Goal: Book appointment/travel/reservation

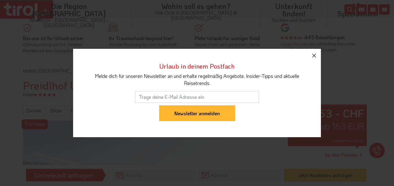
click at [314, 56] on icon "button" at bounding box center [314, 56] width 4 height 4
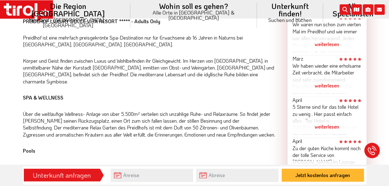
scroll to position [371, 0]
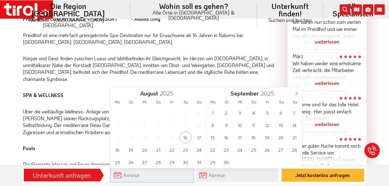
click at [121, 174] on input "text" at bounding box center [152, 175] width 82 height 13
click at [297, 93] on icon at bounding box center [297, 93] width 2 height 4
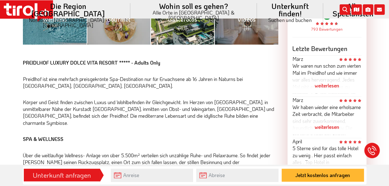
scroll to position [340, 0]
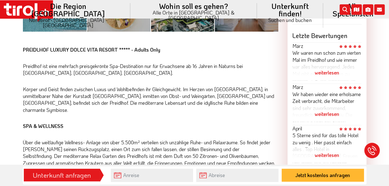
click at [331, 153] on div "weiterlesen" at bounding box center [326, 155] width 69 height 15
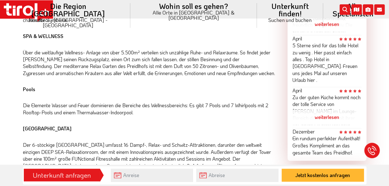
scroll to position [433, 0]
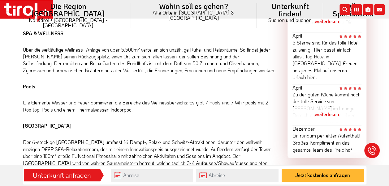
click at [333, 107] on div "weiterlesen" at bounding box center [326, 114] width 69 height 15
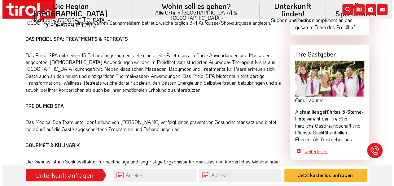
scroll to position [588, 0]
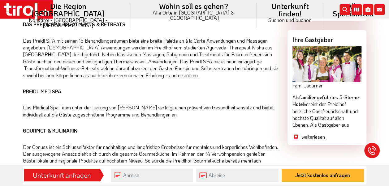
click at [312, 138] on link "weiterlesen" at bounding box center [332, 137] width 60 height 7
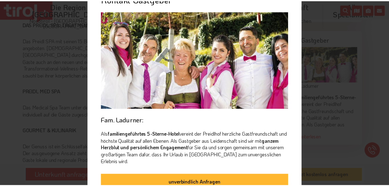
scroll to position [41, 0]
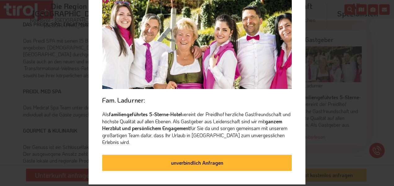
click at [309, 134] on div "Kontakt Gastgeber Fam. Ladurner: Als familiengeführtes 5-Sterne-Hotel vereint d…" at bounding box center [197, 93] width 394 height 186
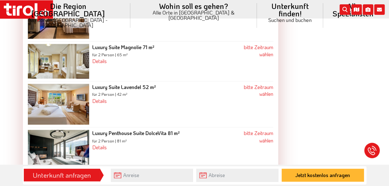
scroll to position [1609, 0]
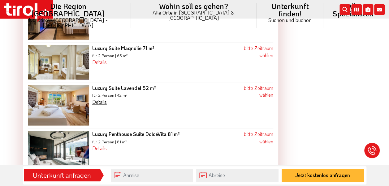
click at [100, 99] on link "Details" at bounding box center [99, 102] width 15 height 6
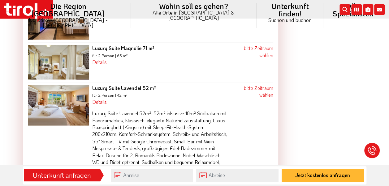
click at [147, 106] on div "Luxury Suite Lavendel 52m². 52m² inklusive 10m² Südbalkon mit Panoramablick, kl…" at bounding box center [160, 144] width 137 height 76
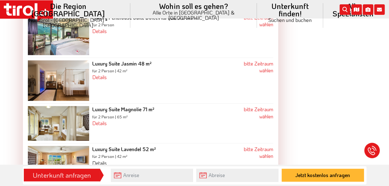
scroll to position [1547, 0]
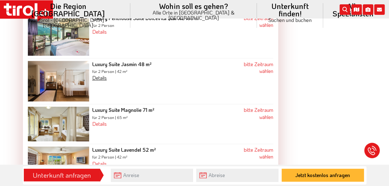
click at [99, 75] on link "Details" at bounding box center [99, 78] width 15 height 6
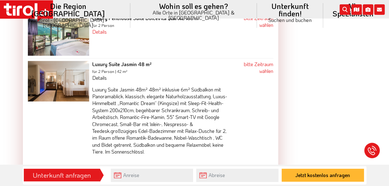
scroll to position [1516, 0]
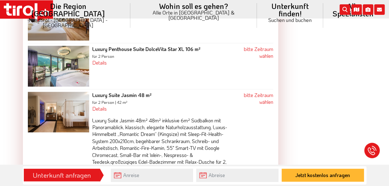
click at [256, 92] on div "bitte Zeitraum wählen" at bounding box center [252, 99] width 41 height 14
click at [253, 92] on link "bitte Zeitraum wählen" at bounding box center [258, 98] width 29 height 13
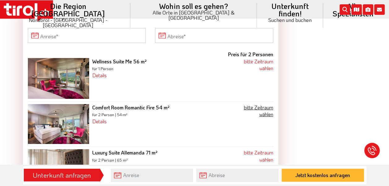
click at [264, 104] on link "bitte Zeitraum wählen" at bounding box center [258, 110] width 29 height 13
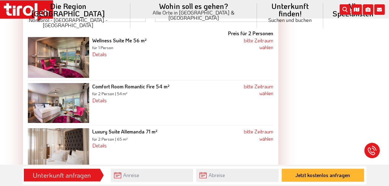
scroll to position [1013, 0]
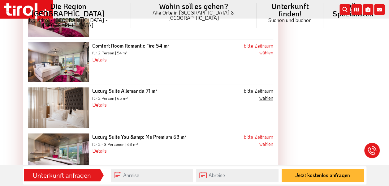
click at [250, 88] on link "bitte Zeitraum wählen" at bounding box center [258, 94] width 29 height 13
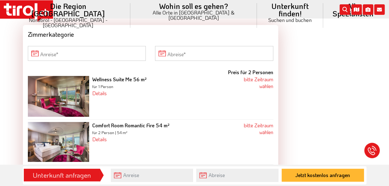
scroll to position [889, 0]
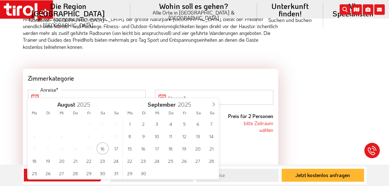
click at [37, 90] on input "Anreise" at bounding box center [87, 97] width 118 height 15
click at [209, 161] on span "28" at bounding box center [211, 161] width 12 height 12
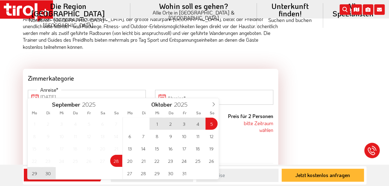
click at [210, 123] on span "5" at bounding box center [211, 124] width 12 height 12
type input "[DATE]"
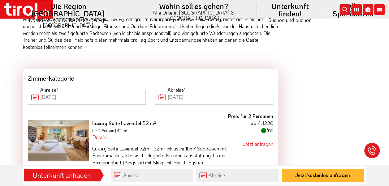
click at [33, 90] on input "[DATE]" at bounding box center [87, 97] width 118 height 15
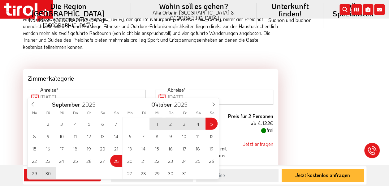
click at [209, 121] on div "29 30 1 2 3 4 5 6 7 8 9 10 11 12 13 14 15 16 17 18 19 20 21 22 23 24 25 26 27 2…" at bounding box center [170, 149] width 95 height 62
type input "[DATE]"
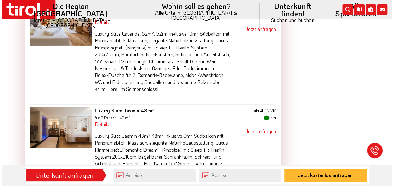
scroll to position [1013, 0]
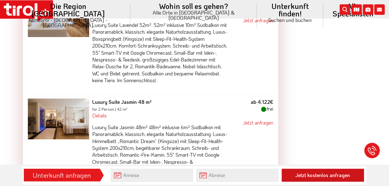
click at [314, 172] on button "Jetzt kostenlos anfragen" at bounding box center [323, 175] width 82 height 13
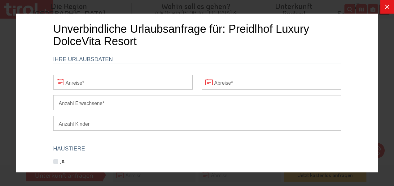
scroll to position [0, 0]
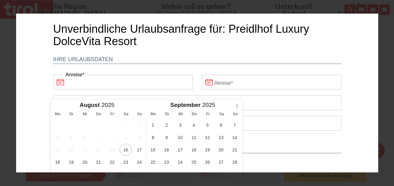
click at [69, 76] on input "Anreise" at bounding box center [122, 82] width 139 height 15
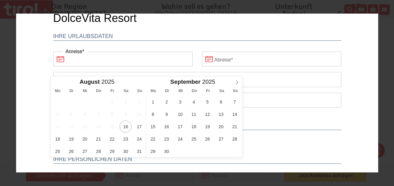
scroll to position [31, 0]
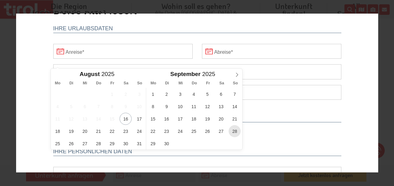
click at [235, 130] on span "28" at bounding box center [234, 131] width 12 height 12
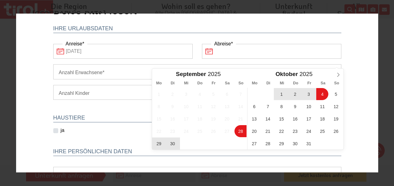
click at [208, 51] on input "Abreise" at bounding box center [270, 51] width 139 height 15
click at [330, 92] on span "5" at bounding box center [335, 94] width 12 height 12
type input "[DATE]"
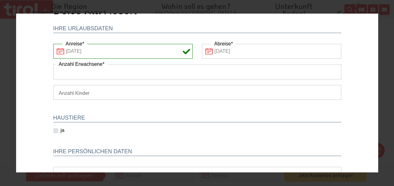
click at [111, 72] on input "Anzahl Erwachsene" at bounding box center [197, 71] width 288 height 15
type input "2"
click at [95, 90] on select "1 2 3 4 5 6" at bounding box center [197, 92] width 288 height 15
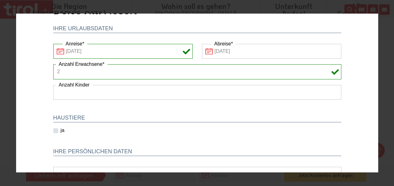
click at [95, 89] on select "1 2 3 4 5 6" at bounding box center [197, 92] width 288 height 15
click at [93, 85] on select "1 2 3 4 5 6" at bounding box center [197, 92] width 288 height 15
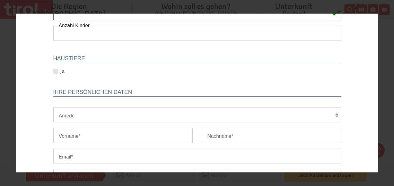
scroll to position [93, 0]
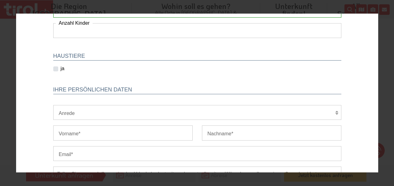
click at [75, 109] on select "Herr Frau Familie" at bounding box center [197, 112] width 288 height 15
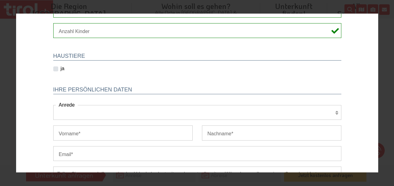
select select "Herr"
click at [53, 105] on select "Herr Frau Familie" at bounding box center [197, 112] width 288 height 15
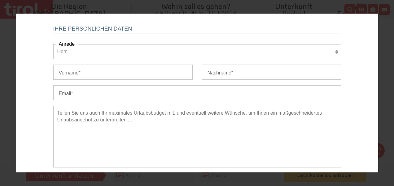
scroll to position [155, 0]
click at [86, 71] on input "Vorname" at bounding box center [122, 71] width 139 height 15
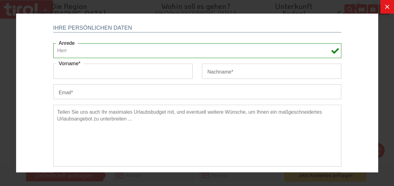
type input "[PERSON_NAME]"
type input "[PERSON_NAME][EMAIL_ADDRESS][DOMAIN_NAME]"
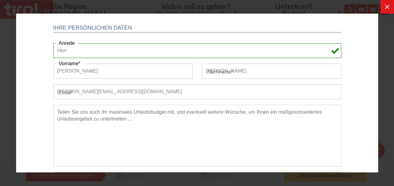
type input "[PHONE_NUMBER]"
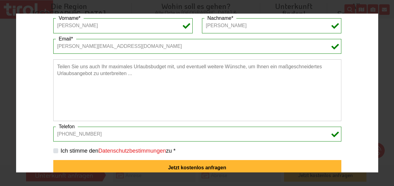
scroll to position [209, 0]
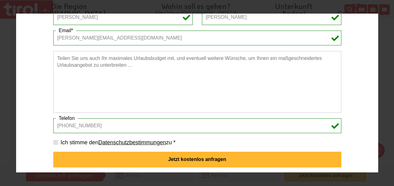
click at [146, 140] on link "Datenschutzbestimmungen" at bounding box center [131, 143] width 67 height 6
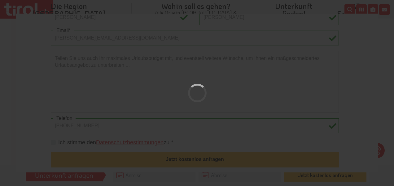
type input "[DATE]"
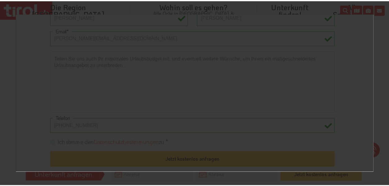
scroll to position [1516, 0]
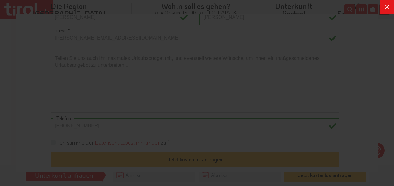
click at [388, 7] on icon at bounding box center [386, 6] width 7 height 7
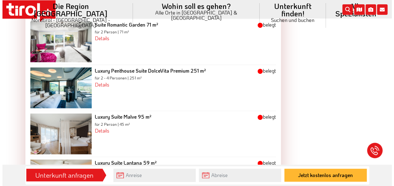
scroll to position [1578, 0]
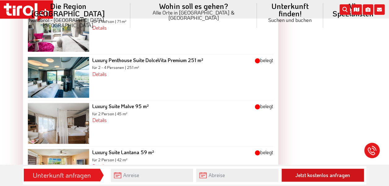
click at [319, 177] on button "Jetzt kostenlos anfragen" at bounding box center [323, 175] width 82 height 13
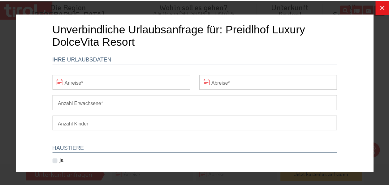
scroll to position [0, 0]
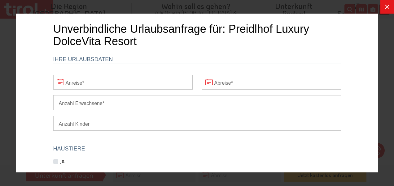
click at [389, 9] on button at bounding box center [387, 7] width 14 height 14
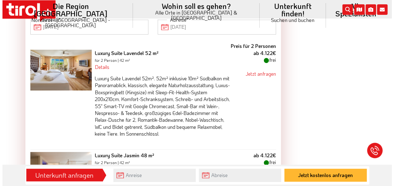
scroll to position [959, 0]
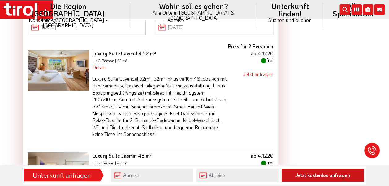
click at [319, 175] on button "Jetzt kostenlos anfragen" at bounding box center [323, 175] width 82 height 13
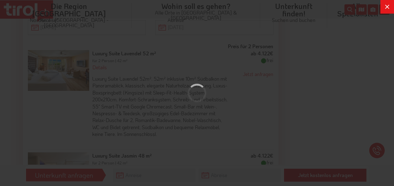
scroll to position [0, 0]
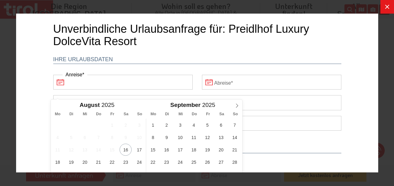
click at [63, 79] on input "Anreise" at bounding box center [122, 82] width 139 height 15
click at [233, 162] on span "28" at bounding box center [234, 162] width 12 height 12
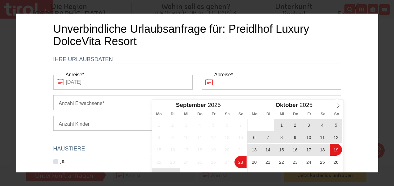
click at [224, 82] on input "Abreise" at bounding box center [270, 82] width 139 height 15
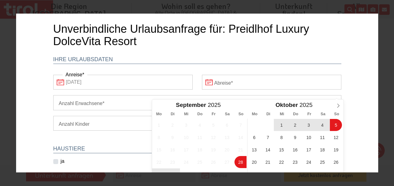
click at [331, 124] on span "5" at bounding box center [335, 125] width 12 height 12
type input "[DATE]"
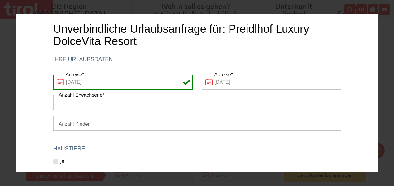
click at [139, 104] on input "Anzahl Erwachsene" at bounding box center [197, 102] width 288 height 15
type input "2"
type input "[PERSON_NAME]"
type input "[PERSON_NAME][EMAIL_ADDRESS][DOMAIN_NAME]"
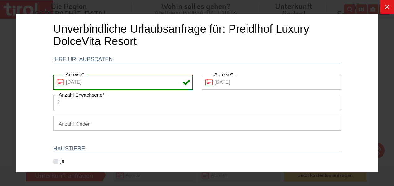
type input "[PHONE_NUMBER]"
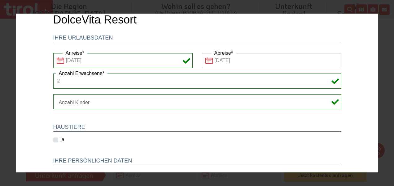
scroll to position [31, 0]
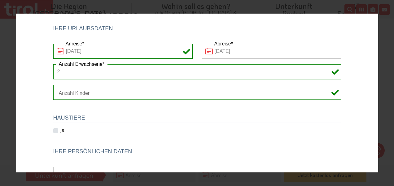
click at [69, 129] on div "ja" at bounding box center [60, 130] width 25 height 7
click at [84, 116] on h2 "HAUSTIERE" at bounding box center [197, 118] width 288 height 7
drag, startPoint x: 90, startPoint y: 114, endPoint x: 100, endPoint y: 115, distance: 9.3
click at [100, 115] on div "HAUSTIERE ja" at bounding box center [196, 120] width 297 height 29
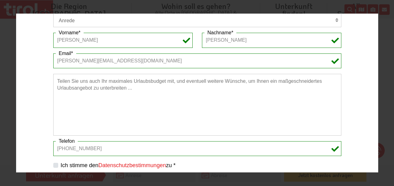
scroll to position [209, 0]
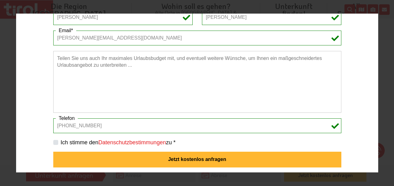
click at [60, 141] on label "Ich stimme den Datenschutzbestimmungen zu *" at bounding box center [117, 143] width 115 height 8
click at [54, 141] on input "Ich stimme den Datenschutzbestimmungen zu *" at bounding box center [198, 142] width 288 height 4
checkbox input "true"
click at [57, 73] on textarea at bounding box center [197, 82] width 288 height 62
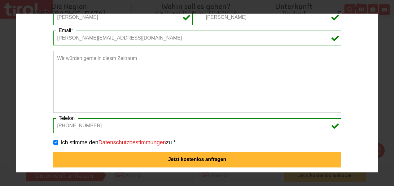
click at [108, 56] on textarea "Wir würden gerne in diesm Zeitraum" at bounding box center [197, 82] width 288 height 62
click at [143, 56] on textarea "Wir würden gerne in diesem Zeitraum" at bounding box center [197, 82] width 288 height 62
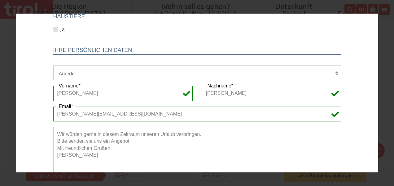
scroll to position [147, 0]
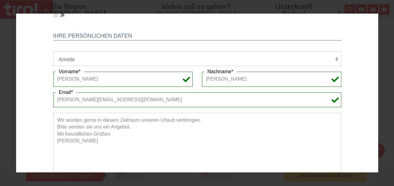
type textarea "Wir würden gerne in diesem Zeitraum unseren Urlaub verbringen. Bitte senden sie…"
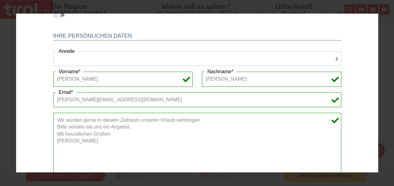
click at [74, 55] on select "Herr Frau Familie" at bounding box center [197, 58] width 288 height 15
select select "Herr"
click at [53, 51] on select "Herr Frau Familie" at bounding box center [197, 58] width 288 height 15
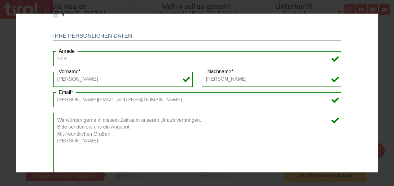
click at [333, 59] on div "Herr Frau Familie [PERSON_NAME]" at bounding box center [197, 58] width 288 height 15
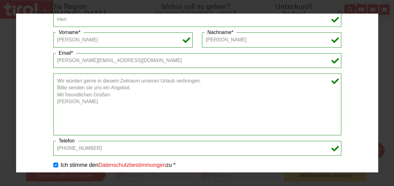
scroll to position [209, 0]
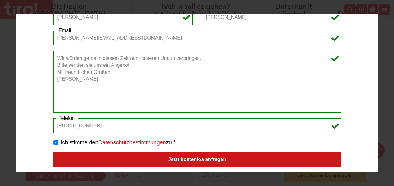
click at [189, 156] on button "Jetzt kostenlos anfragen" at bounding box center [197, 160] width 288 height 16
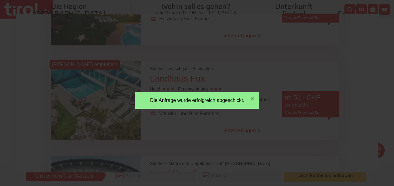
scroll to position [0, 0]
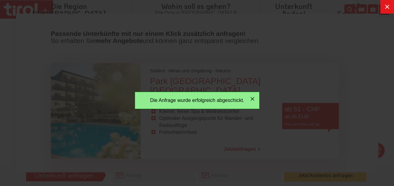
click at [251, 97] on icon "button" at bounding box center [251, 98] width 7 height 7
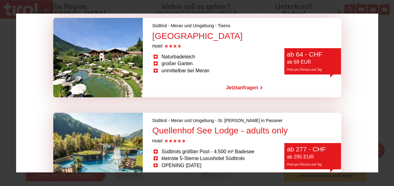
scroll to position [1897, 0]
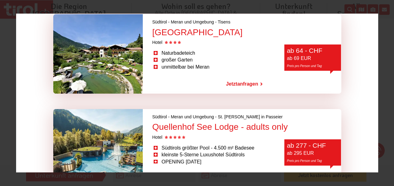
click at [210, 135] on div "Hotel" at bounding box center [246, 138] width 189 height 6
click at [233, 176] on span "Jetzt" at bounding box center [230, 178] width 11 height 5
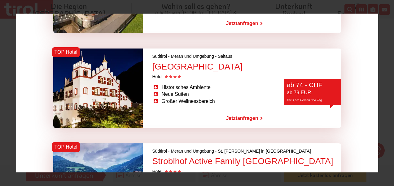
scroll to position [1178, 0]
